Goal: Task Accomplishment & Management: Use online tool/utility

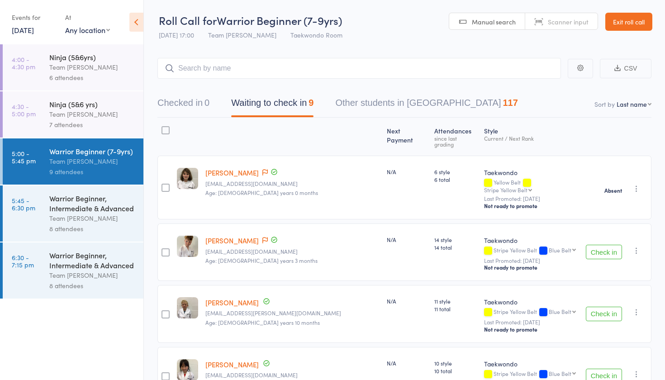
click at [631, 24] on link "Exit roll call" at bounding box center [629, 22] width 47 height 18
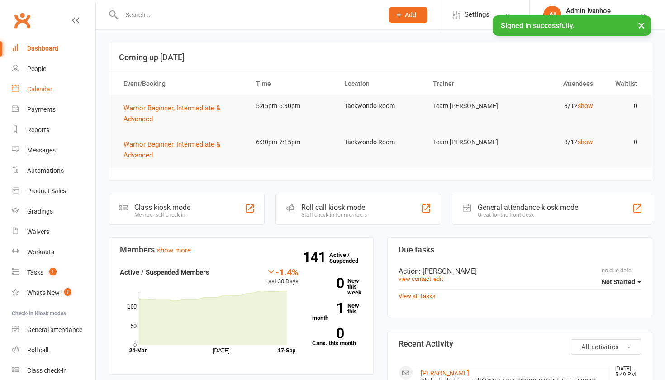
click at [46, 91] on div "Calendar" at bounding box center [39, 89] width 25 height 7
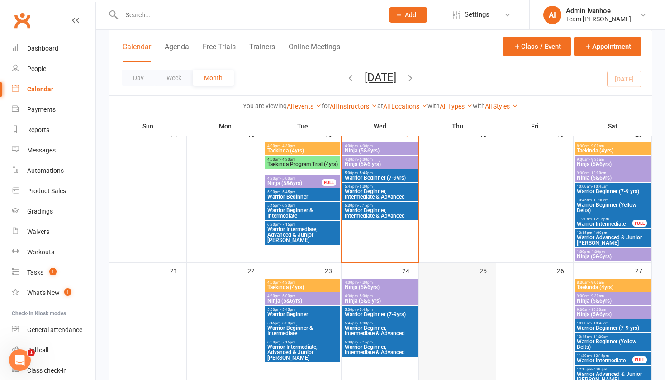
scroll to position [384, 0]
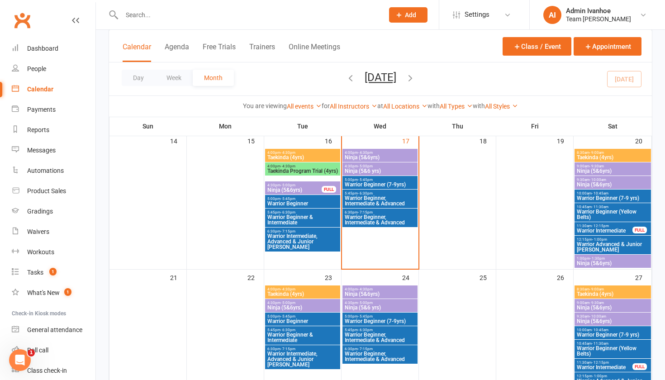
click at [391, 182] on span "Warrior Beginner (7-9yrs)" at bounding box center [380, 184] width 72 height 5
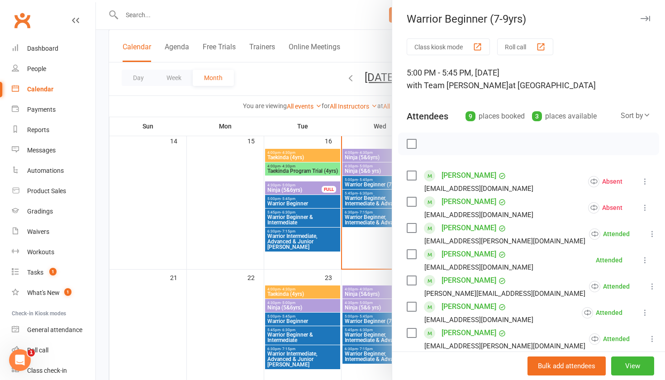
click at [512, 50] on button "Roll call" at bounding box center [525, 46] width 56 height 17
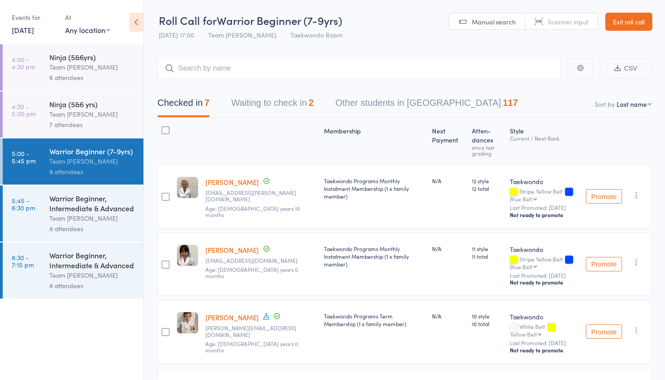
click at [310, 103] on button "Waiting to check in 2" at bounding box center [272, 105] width 82 height 24
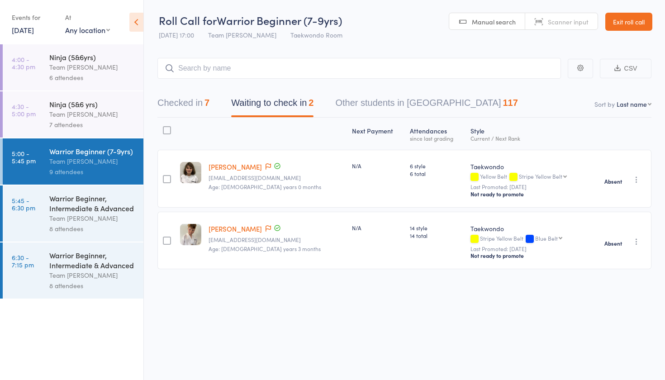
click at [82, 214] on div "Team [PERSON_NAME]" at bounding box center [92, 218] width 86 height 10
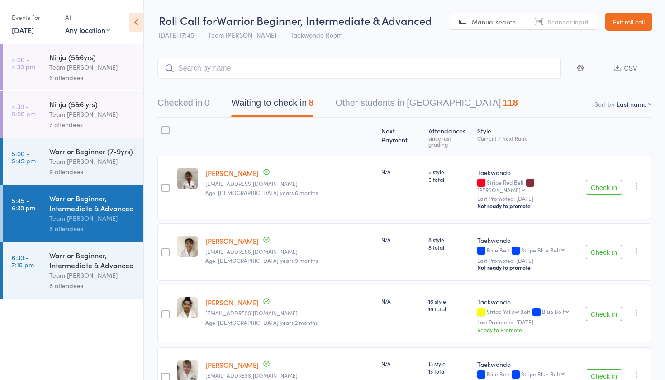
click at [603, 183] on button "Check in" at bounding box center [604, 187] width 36 height 14
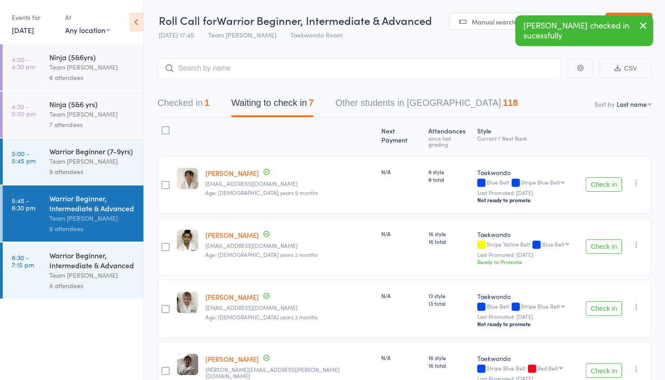
click at [603, 182] on button "Check in" at bounding box center [604, 184] width 36 height 14
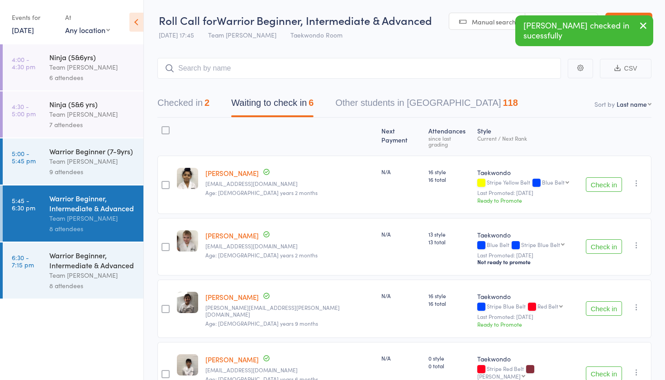
click at [603, 182] on button "Check in" at bounding box center [604, 184] width 36 height 14
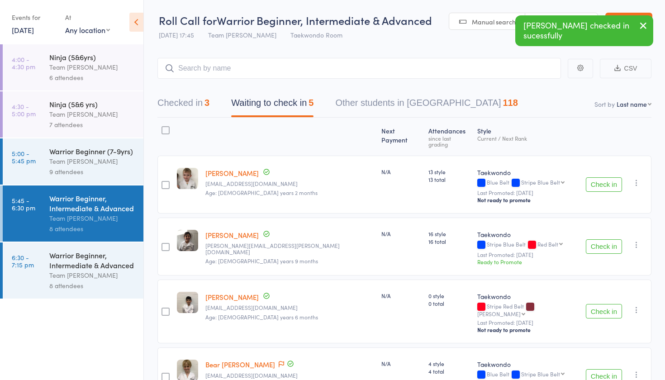
click at [603, 183] on button "Check in" at bounding box center [604, 184] width 36 height 14
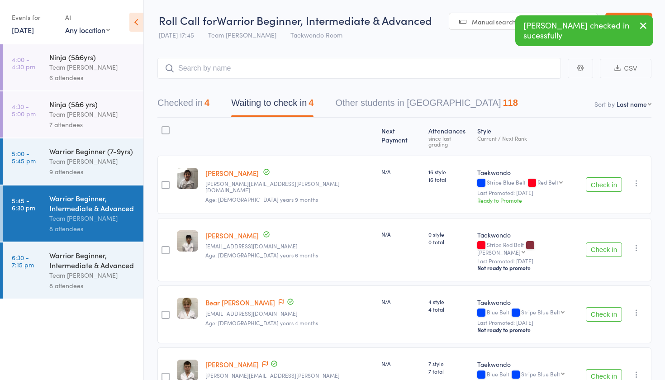
click at [602, 182] on button "Check in" at bounding box center [604, 184] width 36 height 14
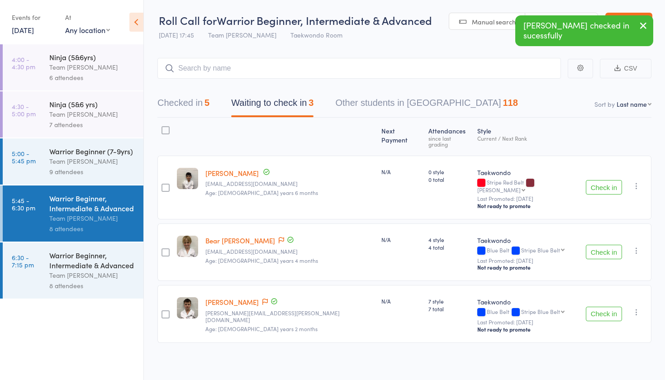
click at [602, 182] on button "Check in" at bounding box center [604, 187] width 36 height 14
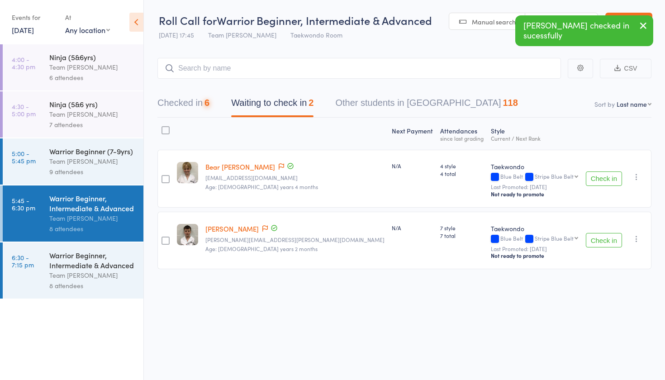
click at [602, 182] on button "Check in" at bounding box center [604, 179] width 36 height 14
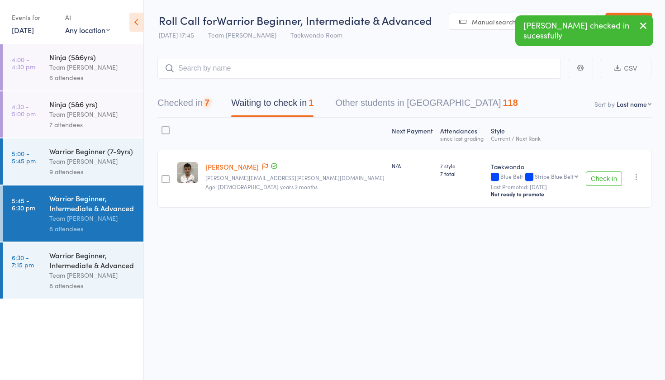
click at [602, 182] on button "Check in" at bounding box center [604, 179] width 36 height 14
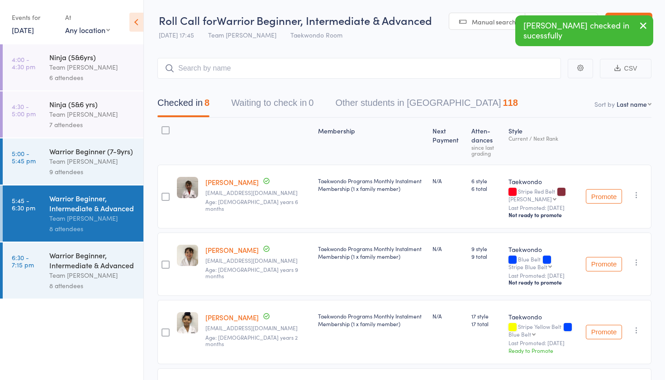
click at [119, 263] on div "Warrior Beginner, Intermediate & Advanced" at bounding box center [92, 260] width 86 height 20
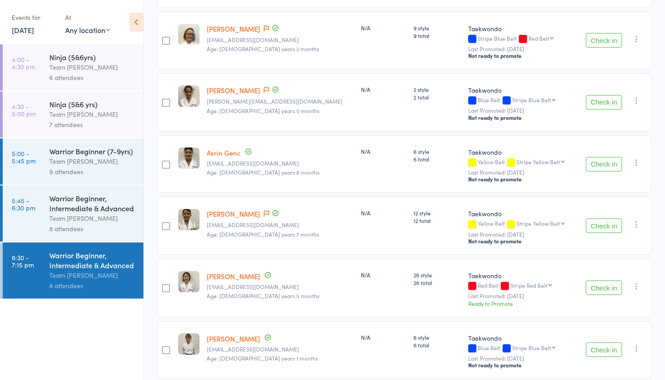
scroll to position [200, 0]
click at [635, 288] on button "button" at bounding box center [636, 287] width 11 height 11
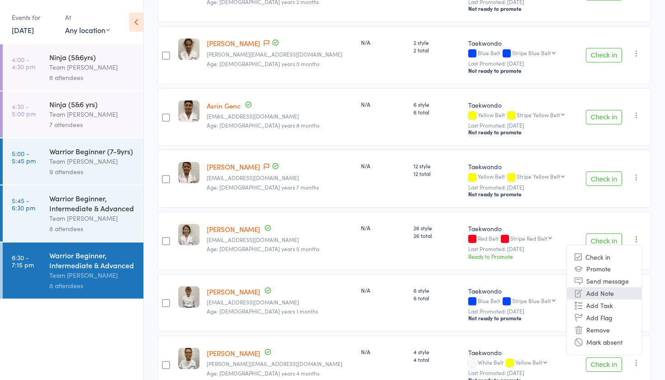
scroll to position [250, 0]
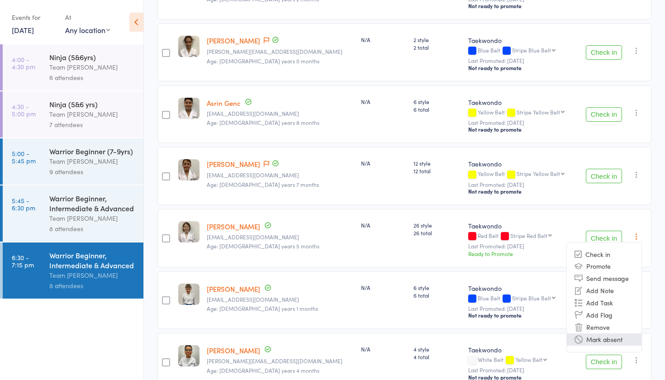
click at [597, 336] on li "Mark absent" at bounding box center [604, 340] width 75 height 12
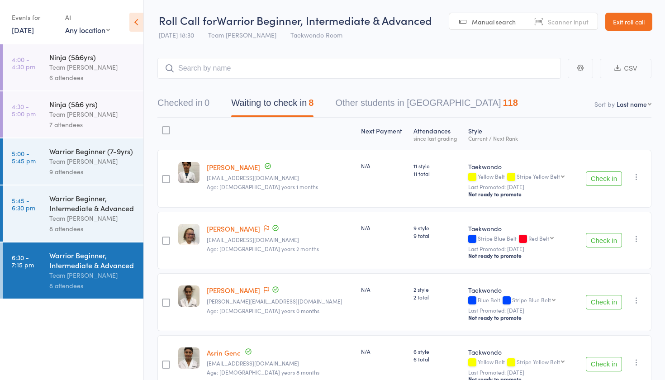
scroll to position [0, 0]
click at [619, 30] on header "Roll Call for Warrior Beginner, Intermediate & Advanced 17 Sep 18:30 Team Carlo…" at bounding box center [404, 22] width 521 height 44
click at [621, 25] on link "Exit roll call" at bounding box center [629, 22] width 47 height 18
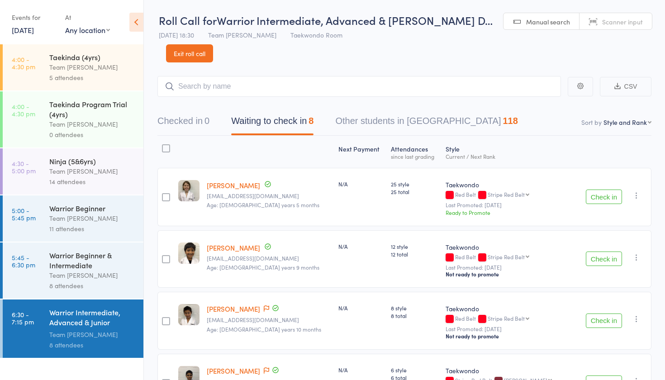
select select "10"
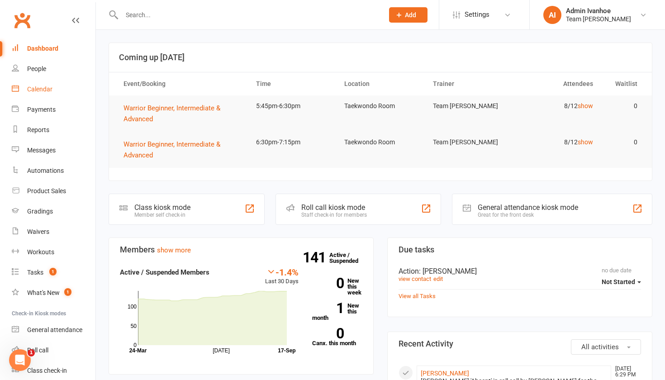
click at [39, 91] on div "Calendar" at bounding box center [39, 89] width 25 height 7
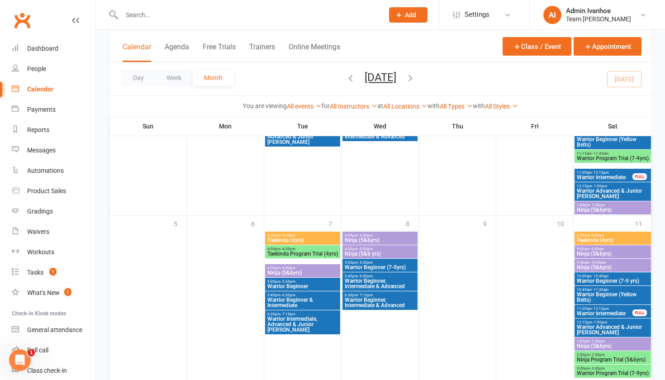
scroll to position [743, 0]
